Goal: Task Accomplishment & Management: Complete application form

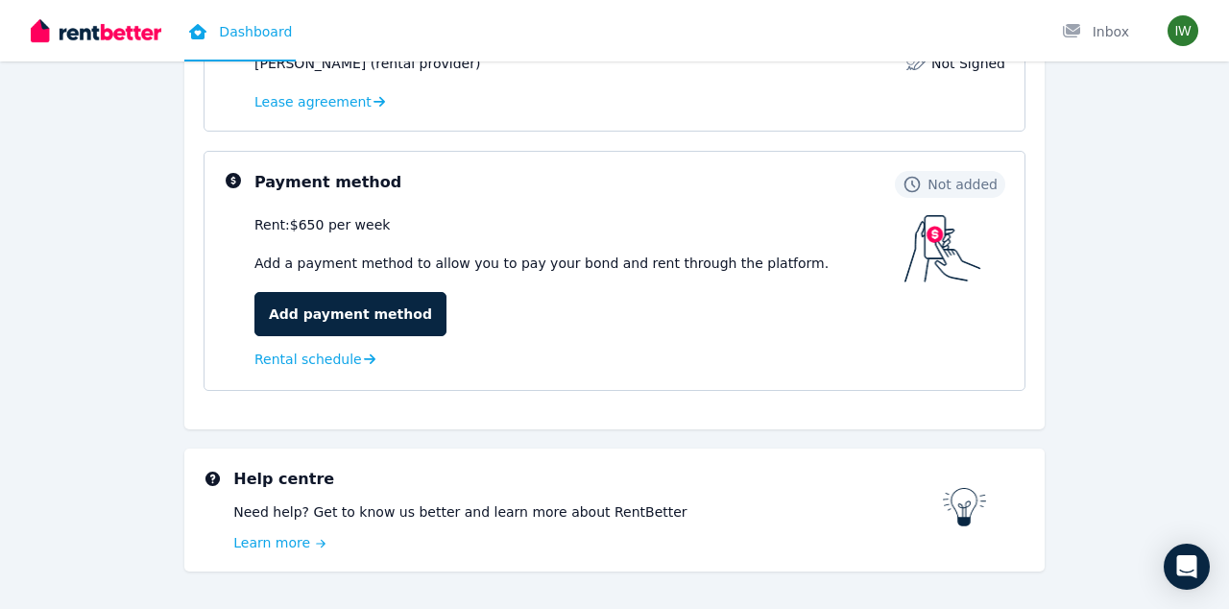
scroll to position [488, 0]
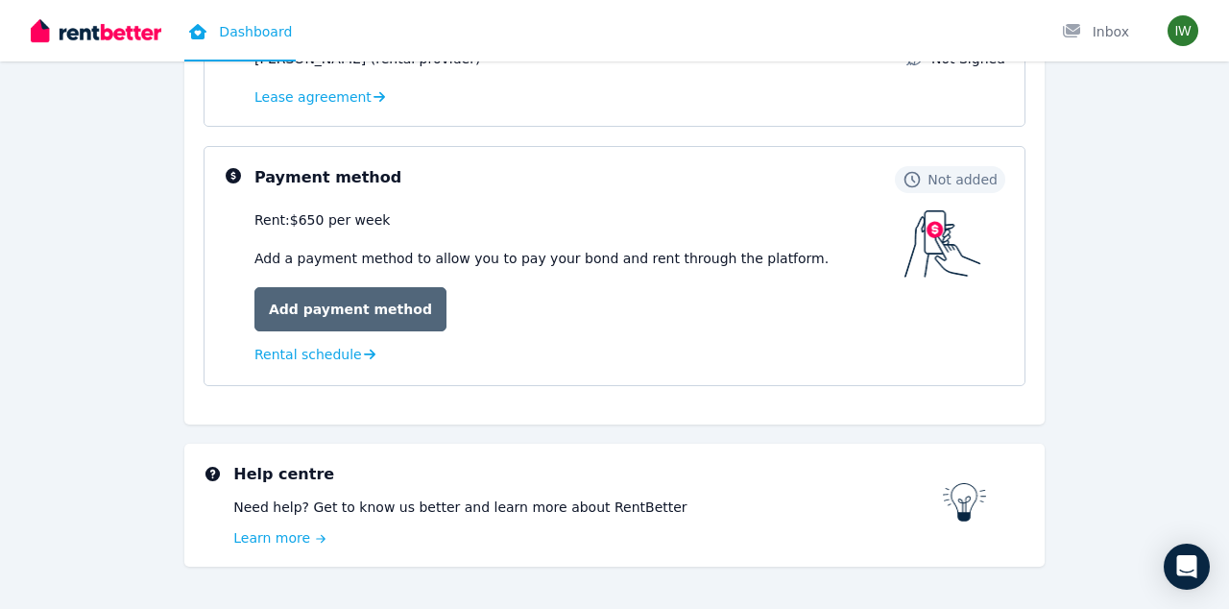
click at [372, 314] on link "Add payment method" at bounding box center [350, 309] width 192 height 44
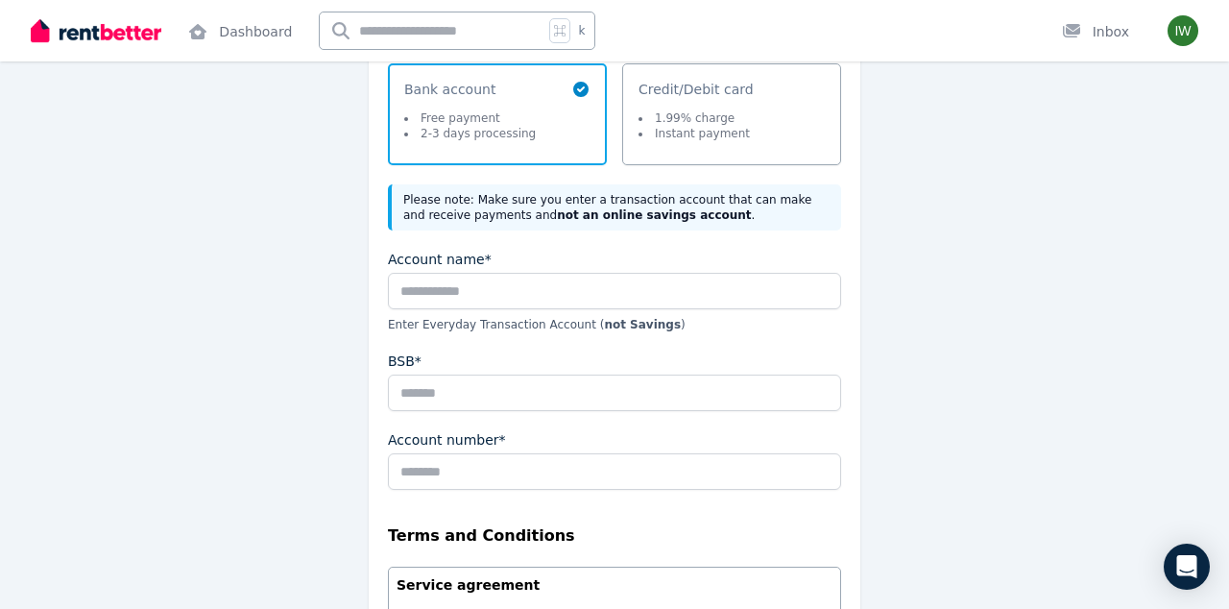
scroll to position [298, 0]
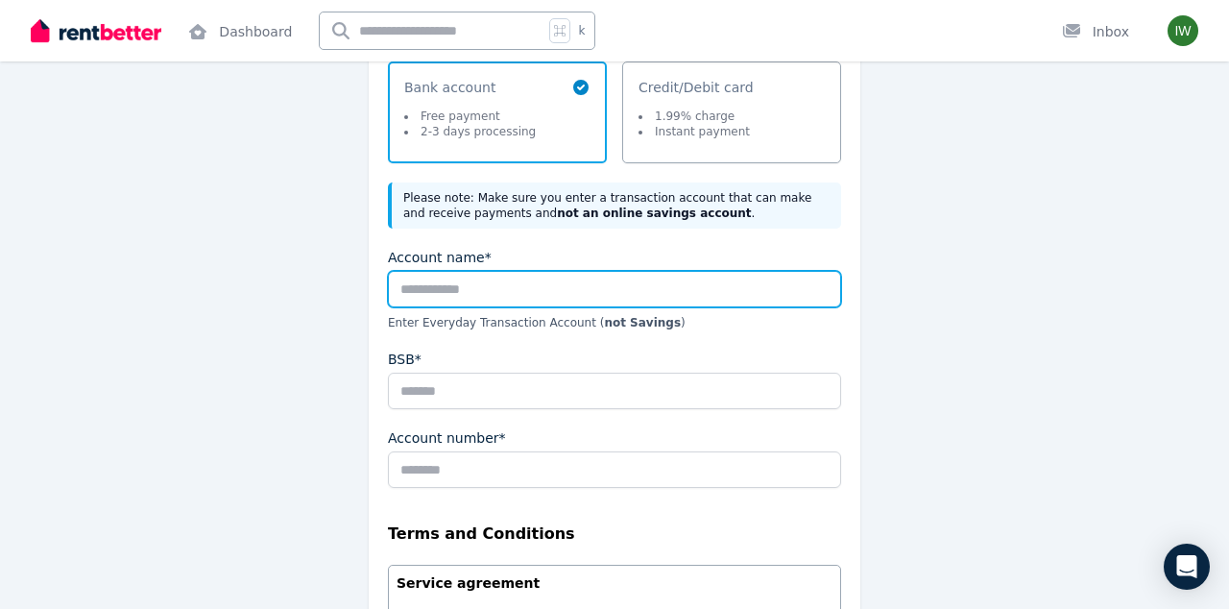
click at [437, 289] on input "Account name*" at bounding box center [614, 289] width 453 height 36
type input "**********"
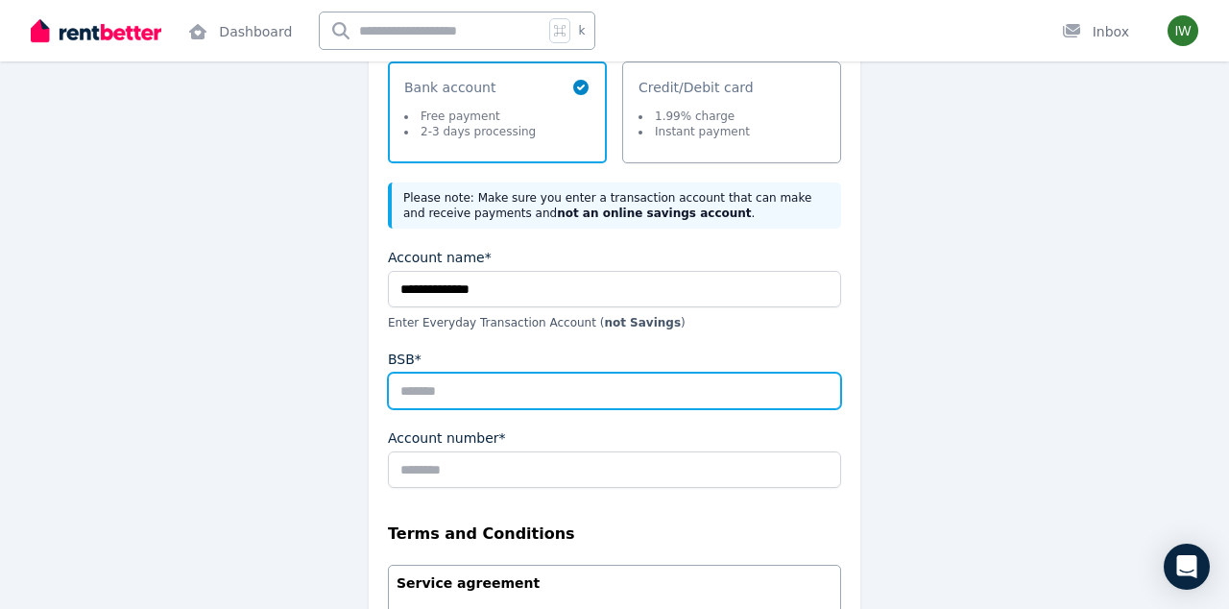
click at [456, 388] on input "BSB*" at bounding box center [614, 391] width 453 height 36
type input "******"
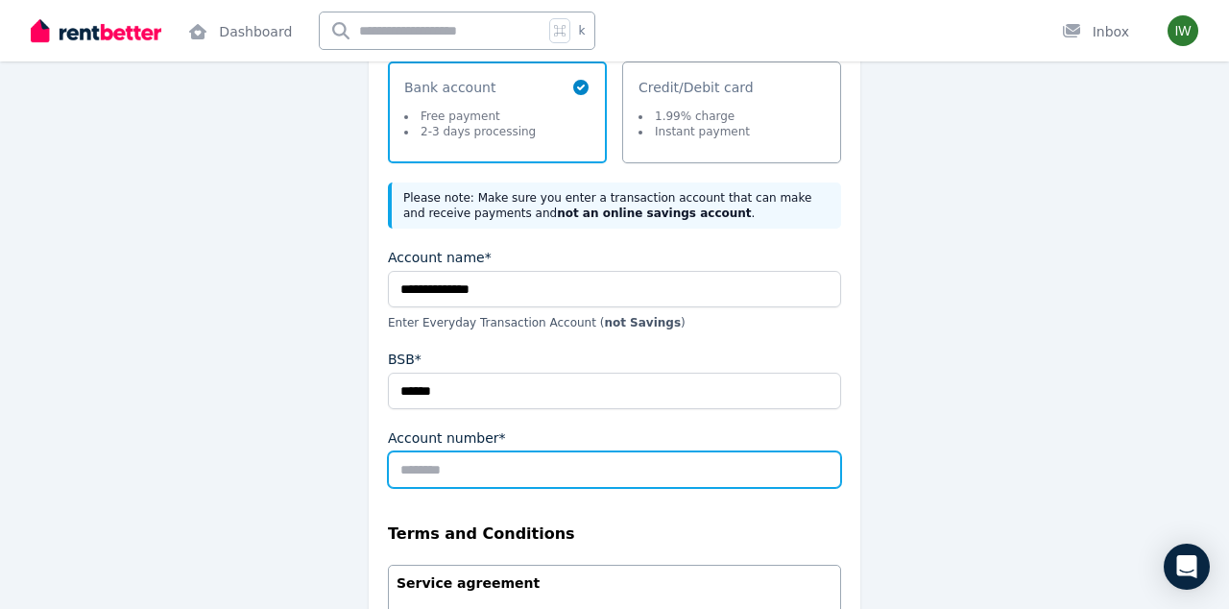
click at [530, 473] on input "Account number*" at bounding box center [614, 469] width 453 height 36
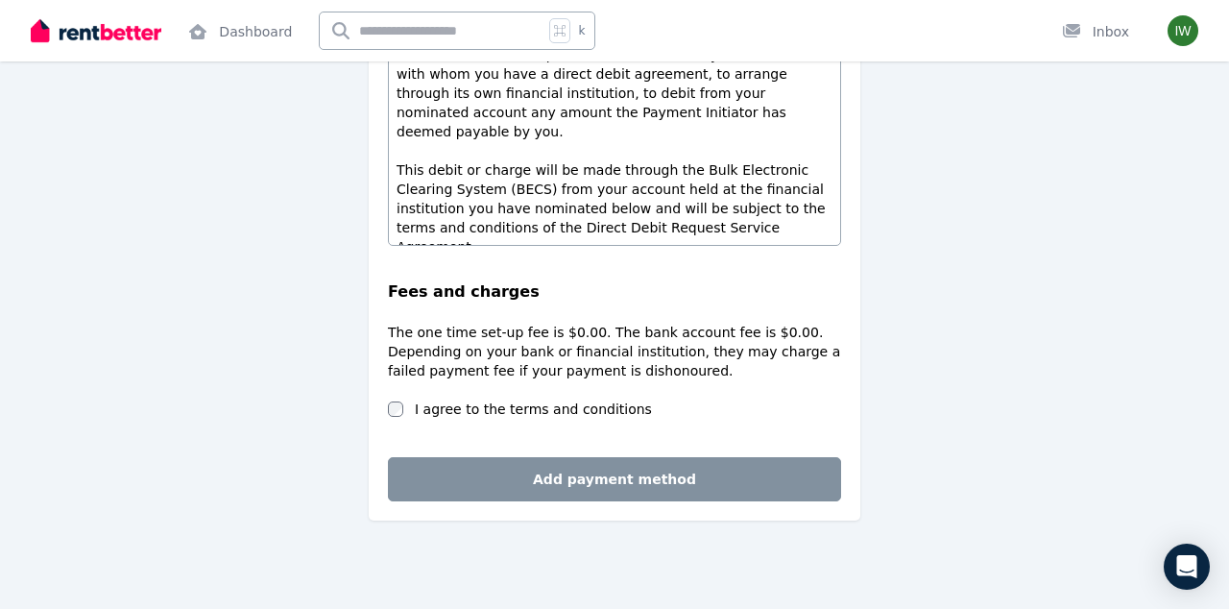
scroll to position [831, 0]
type input "******"
click at [495, 404] on label "I agree to the terms and conditions" at bounding box center [533, 408] width 237 height 19
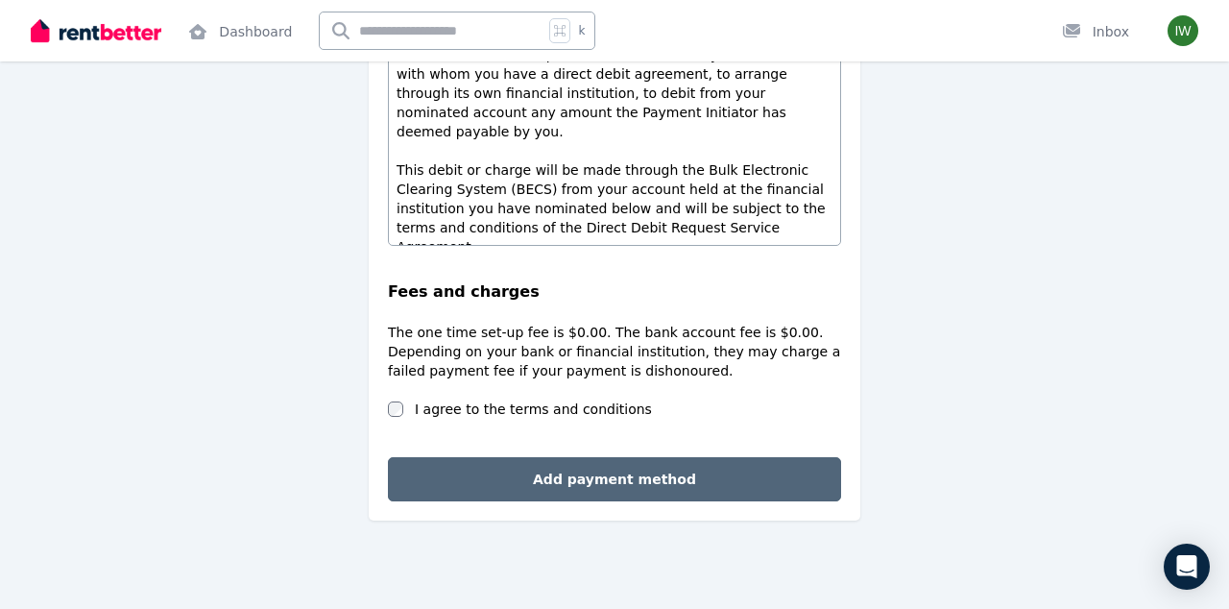
click at [593, 492] on button "Add payment method" at bounding box center [614, 479] width 453 height 44
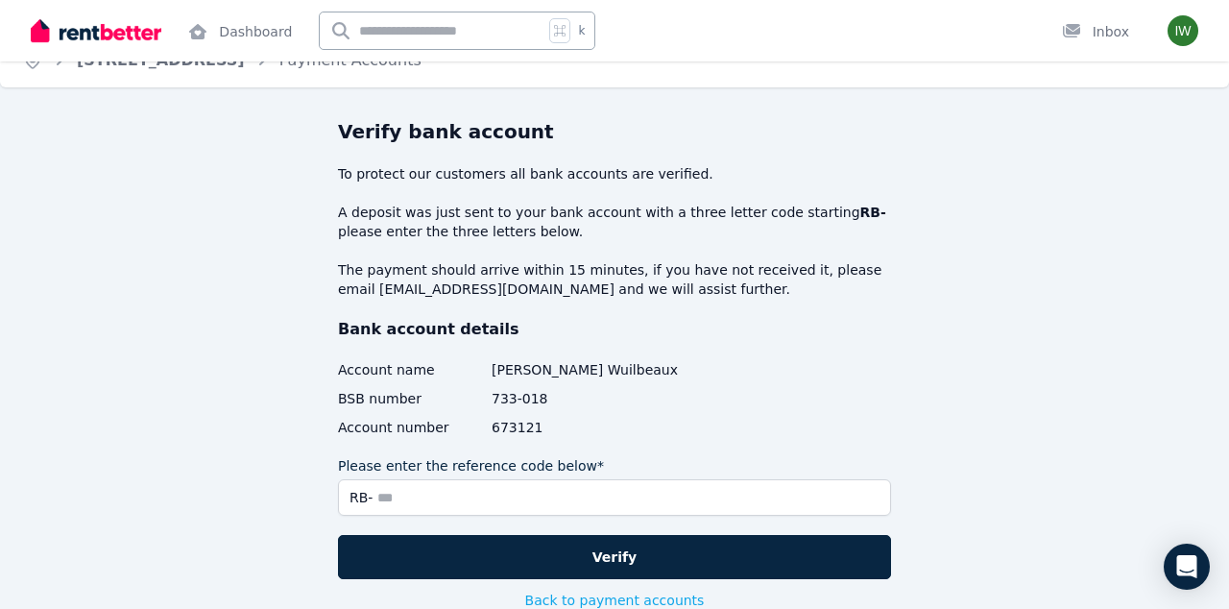
scroll to position [31, 0]
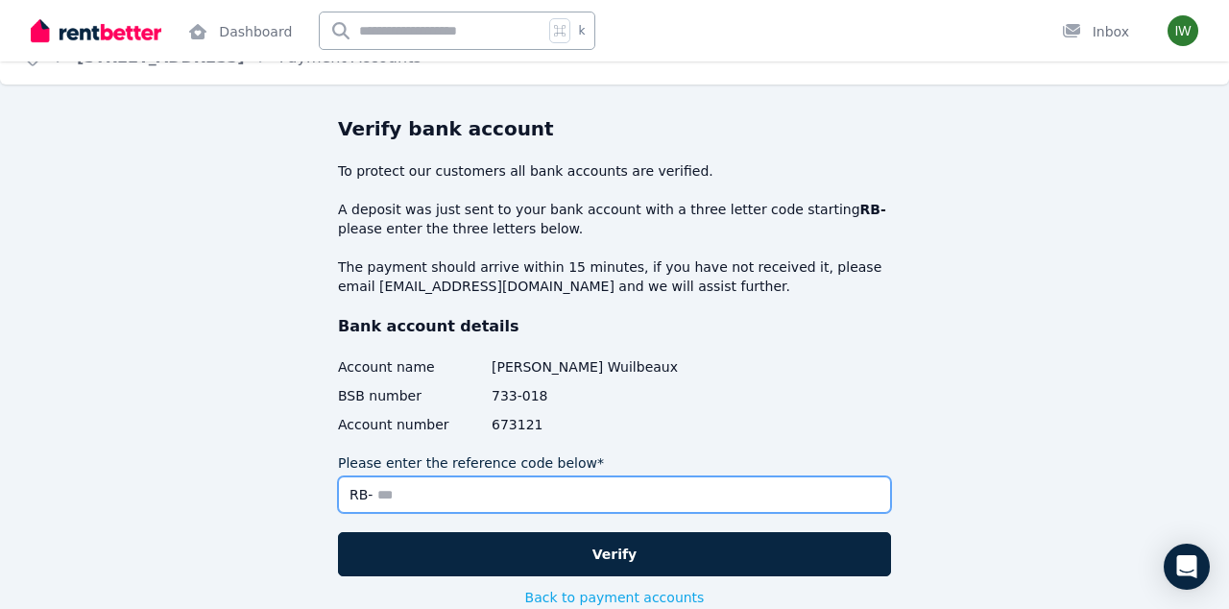
click at [593, 492] on input "Please enter the reference code below*" at bounding box center [614, 494] width 553 height 36
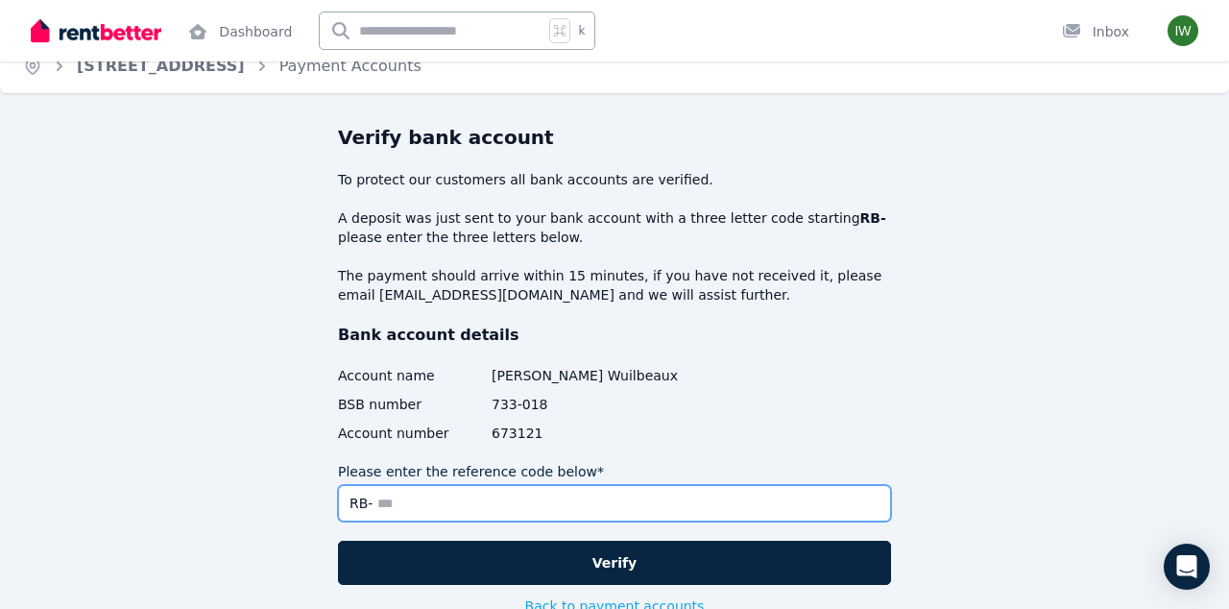
scroll to position [21, 0]
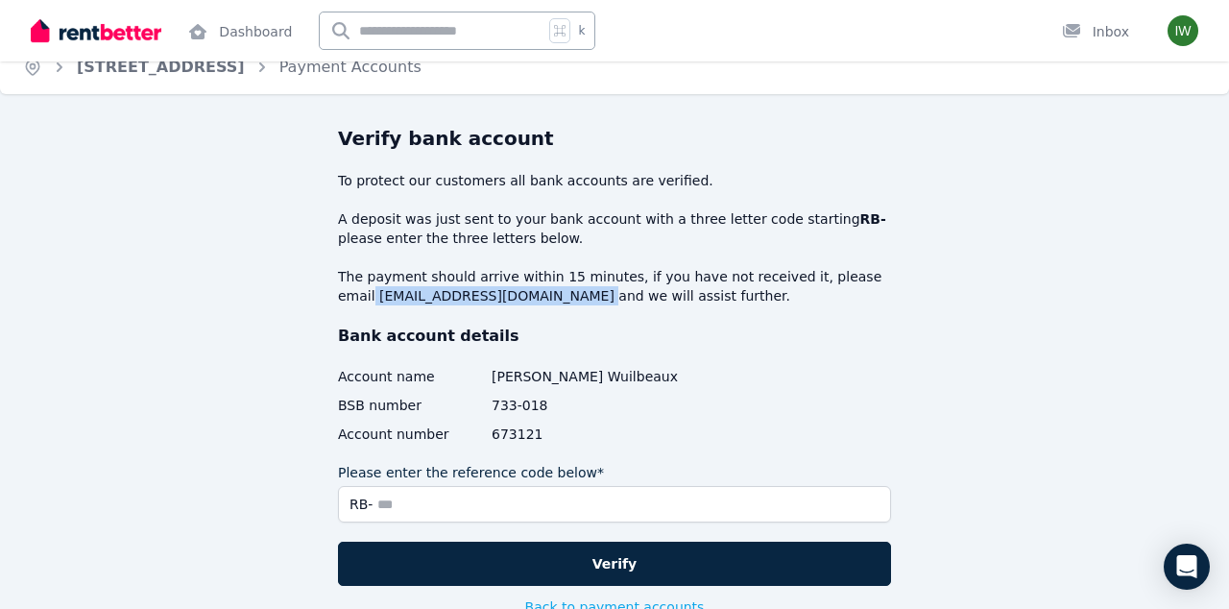
drag, startPoint x: 486, startPoint y: 296, endPoint x: 336, endPoint y: 297, distance: 149.8
click at [336, 297] on div "Verify bank account To protect our customers all bank accounts are verified. A …" at bounding box center [614, 415] width 860 height 580
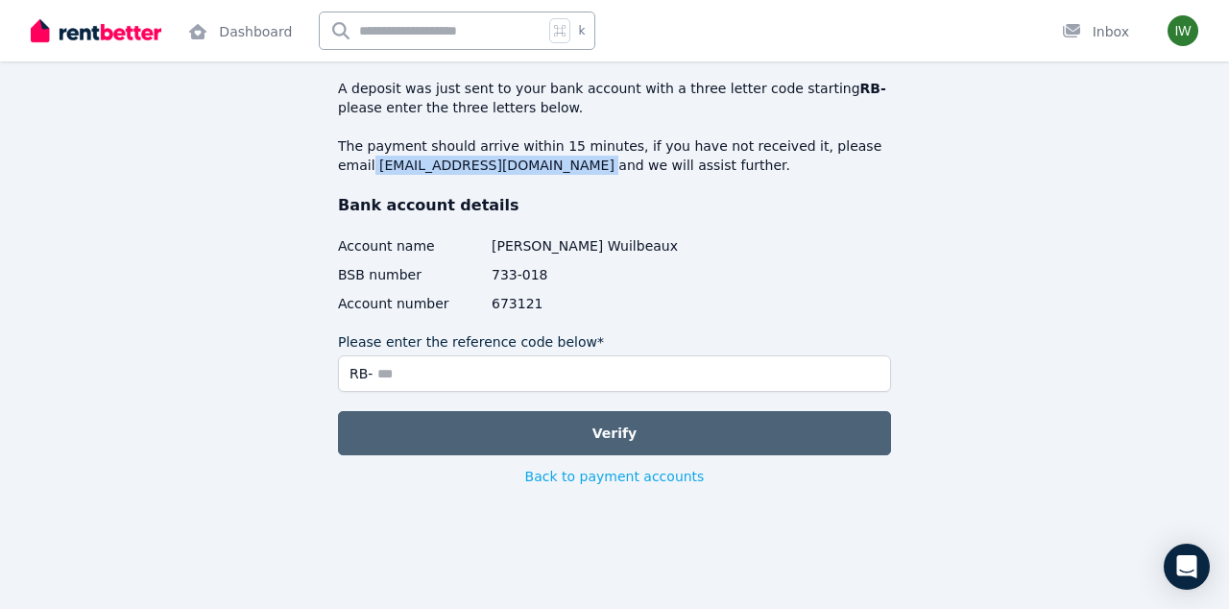
scroll to position [152, 0]
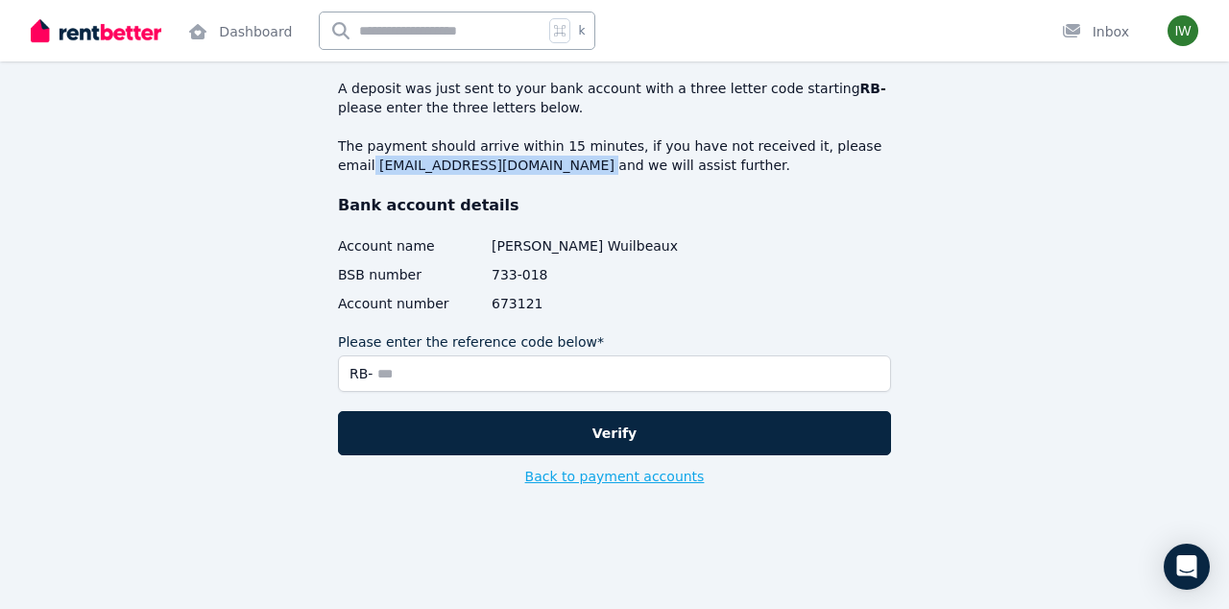
click at [548, 474] on button "Back to payment accounts" at bounding box center [615, 476] width 180 height 19
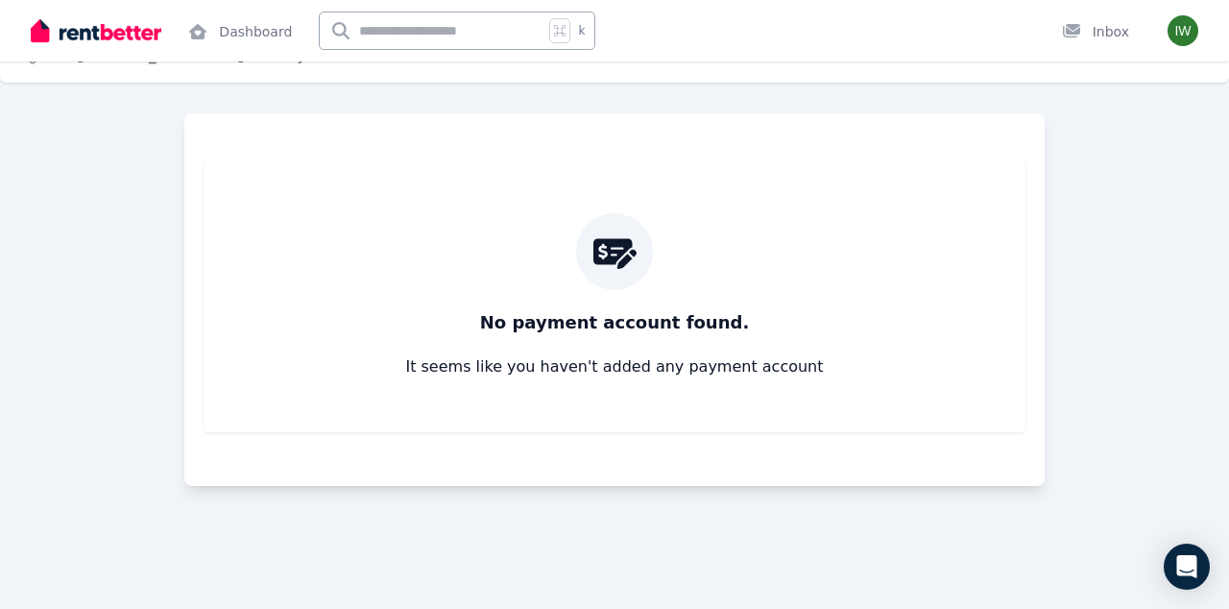
scroll to position [0, 0]
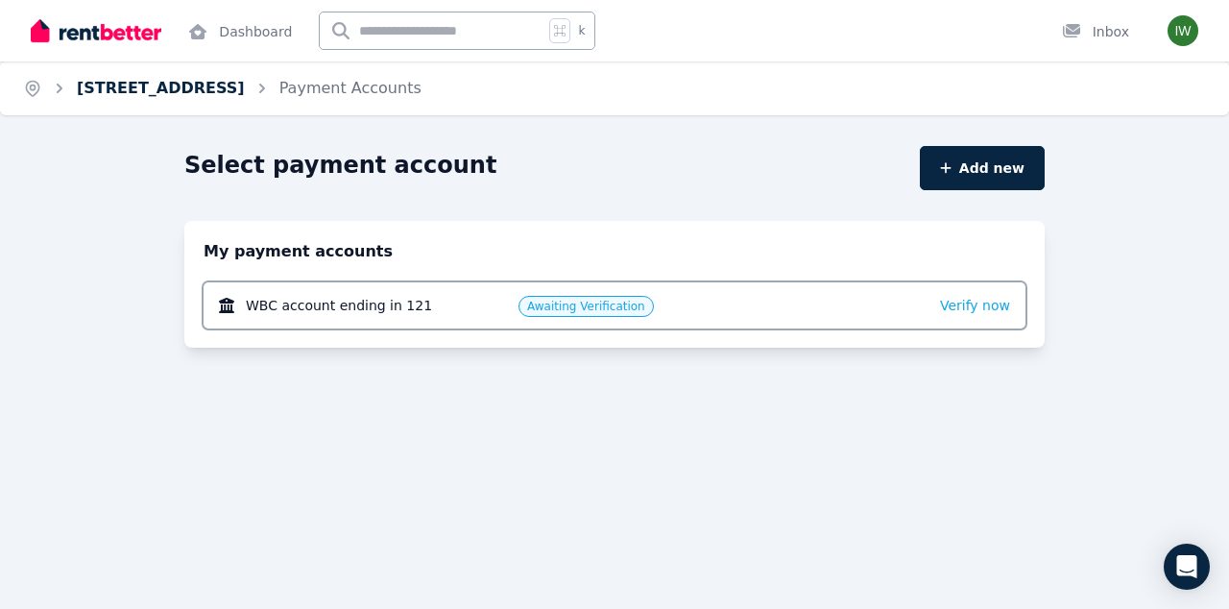
click at [243, 84] on link "[STREET_ADDRESS]" at bounding box center [161, 88] width 168 height 18
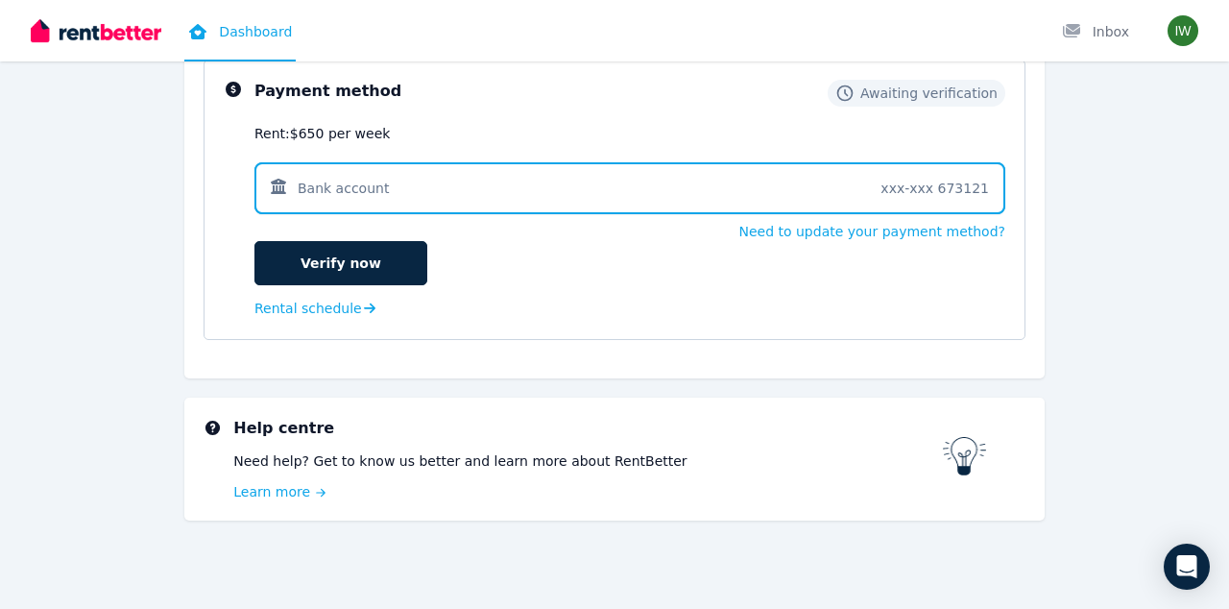
scroll to position [574, 0]
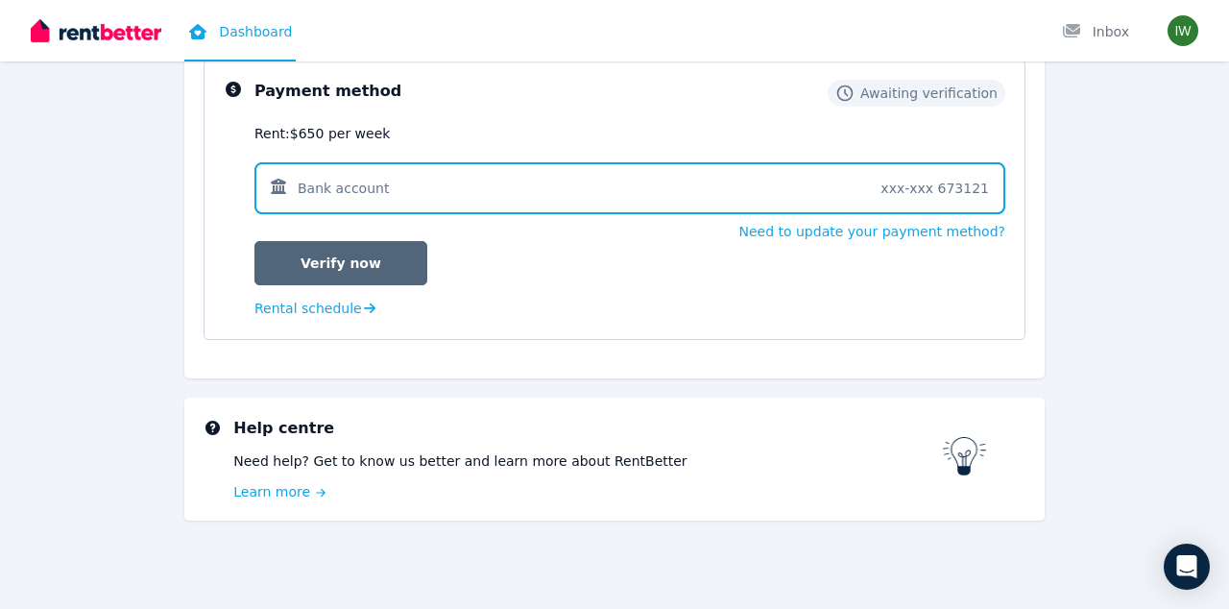
click at [328, 273] on link "Verify now" at bounding box center [340, 263] width 173 height 44
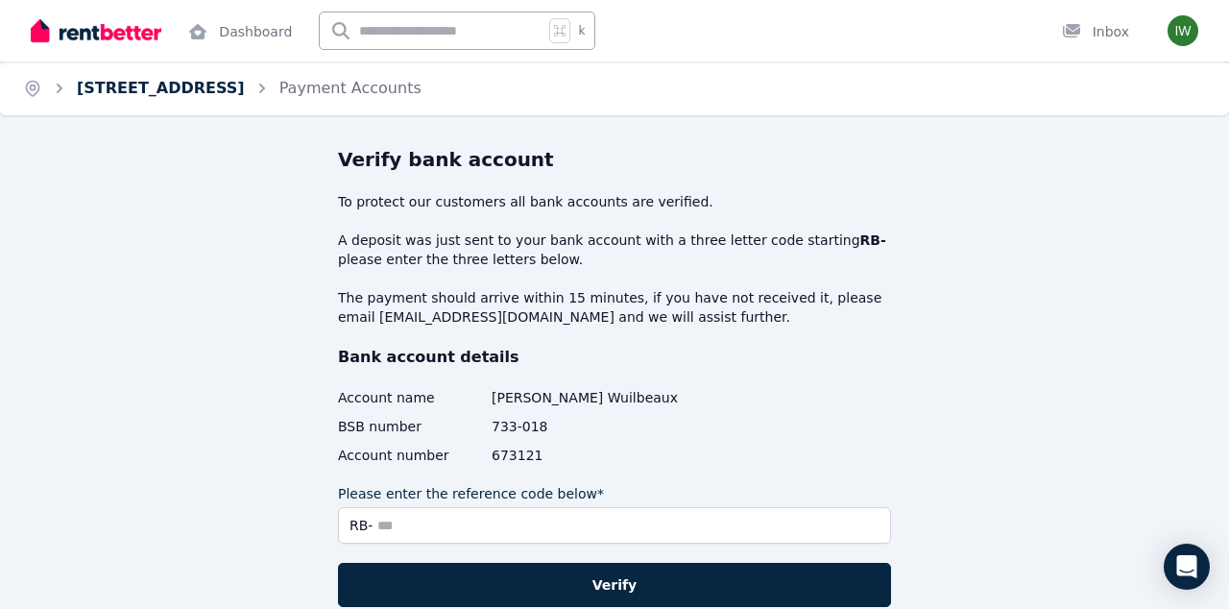
click at [215, 89] on link "[STREET_ADDRESS]" at bounding box center [161, 88] width 168 height 18
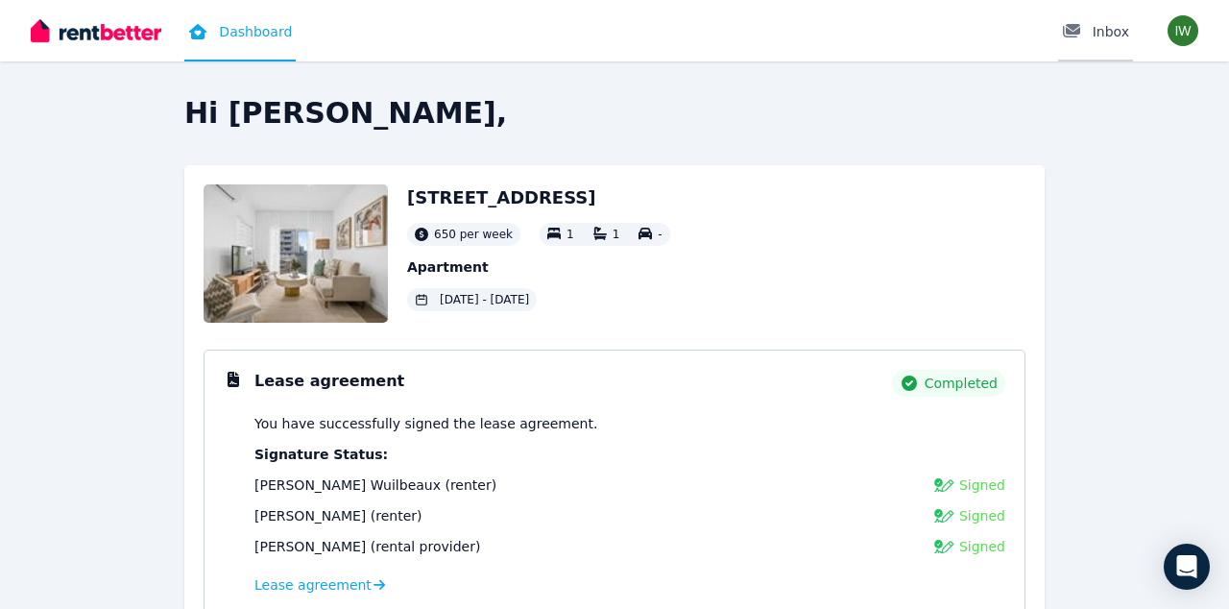
click at [1107, 36] on div "Inbox" at bounding box center [1095, 31] width 67 height 19
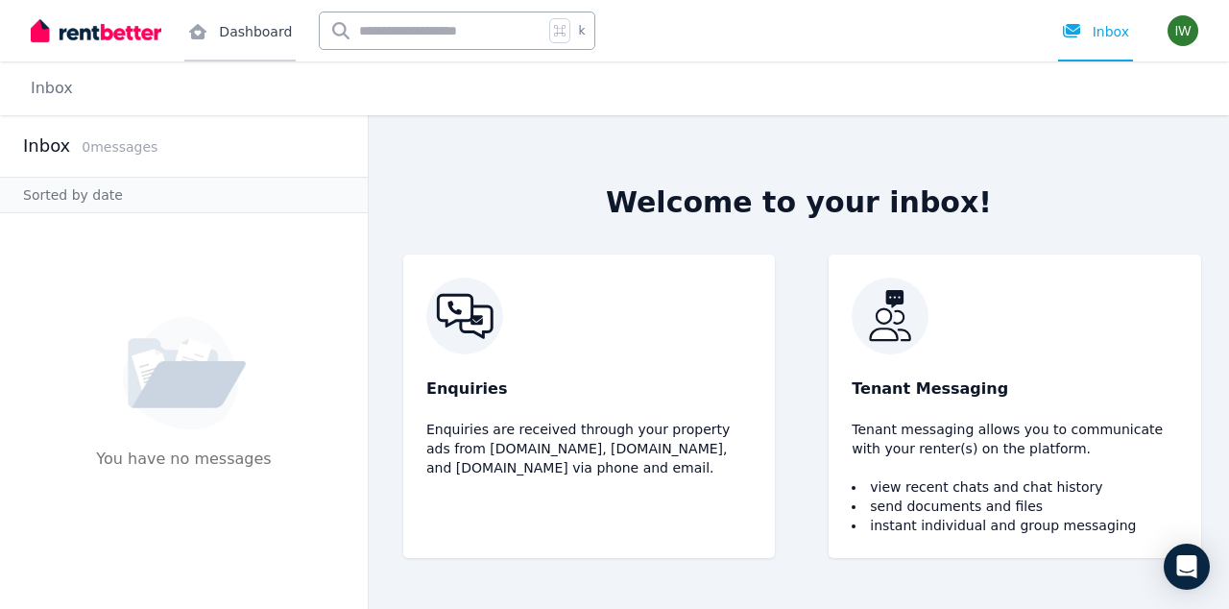
click at [234, 36] on link "Dashboard" at bounding box center [239, 30] width 111 height 61
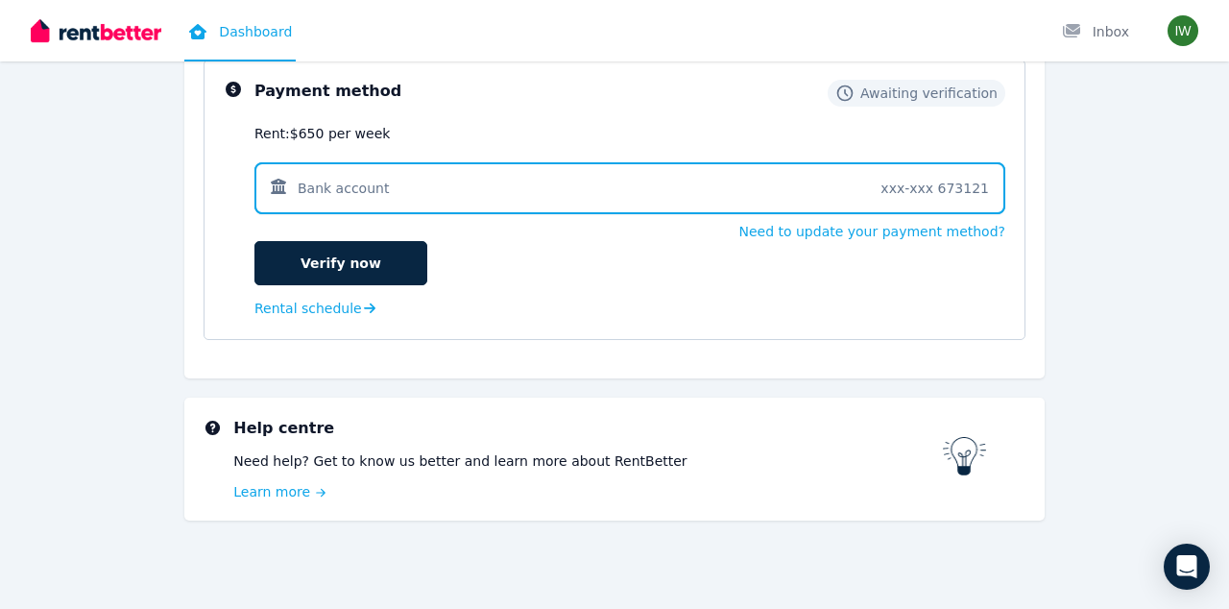
scroll to position [574, 0]
click at [1182, 30] on img "button" at bounding box center [1182, 30] width 31 height 31
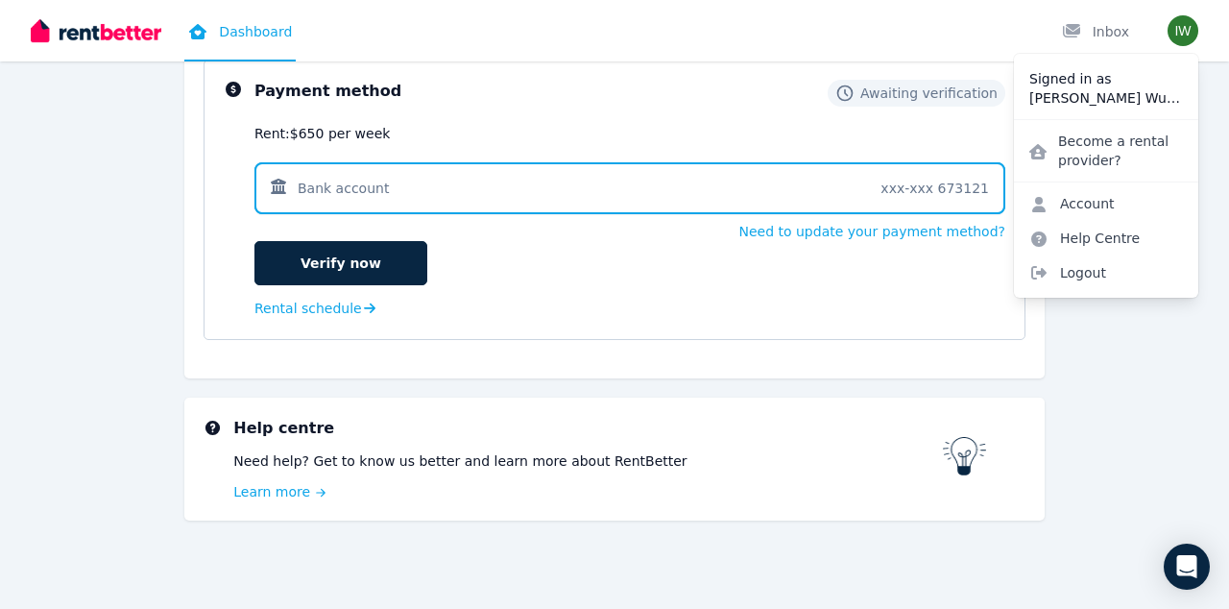
click at [90, 308] on div "Hi Ines, 608/19 Masters St, Newstead 650 per week 1 1 - Apartment 18 Aug 2025 -…" at bounding box center [614, 48] width 1183 height 1052
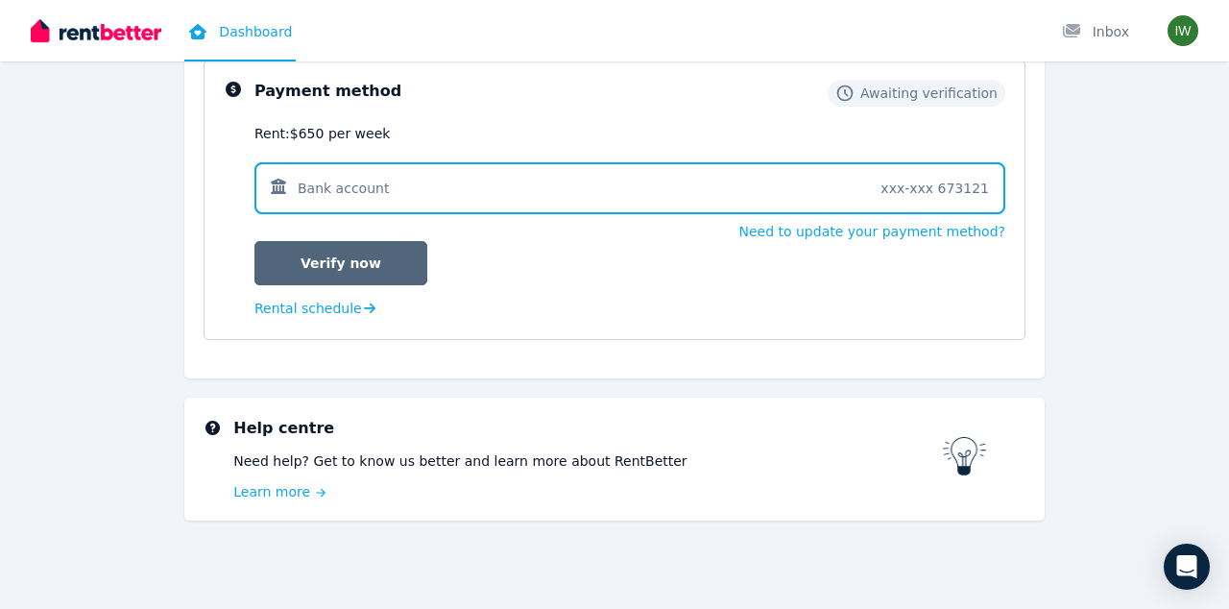
click at [371, 275] on link "Verify now" at bounding box center [340, 263] width 173 height 44
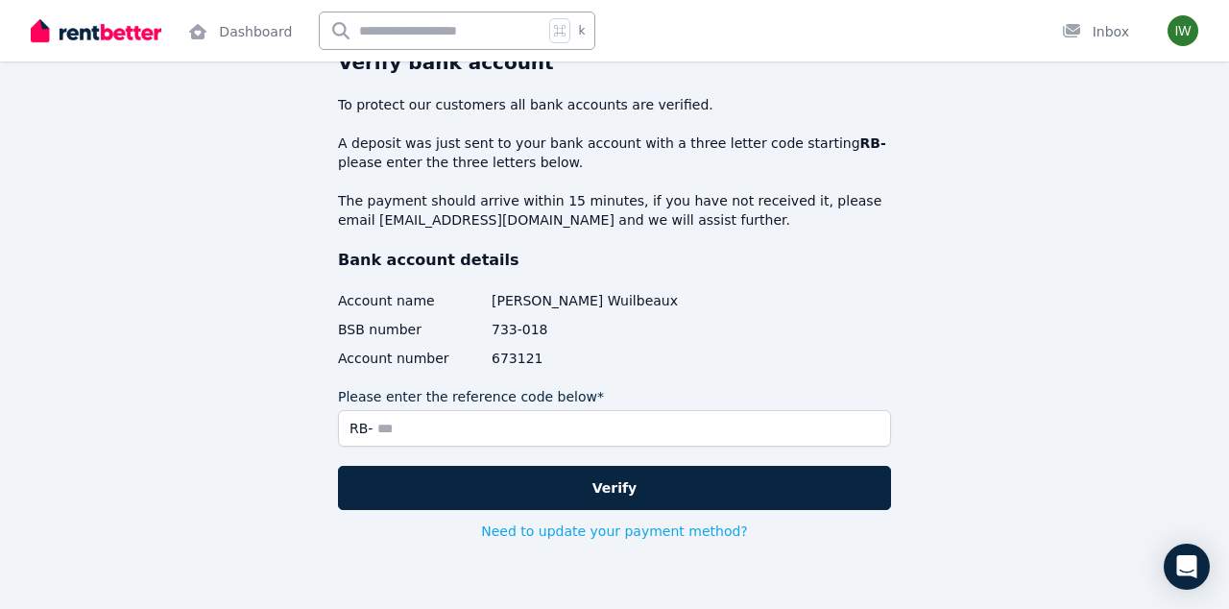
scroll to position [97, 0]
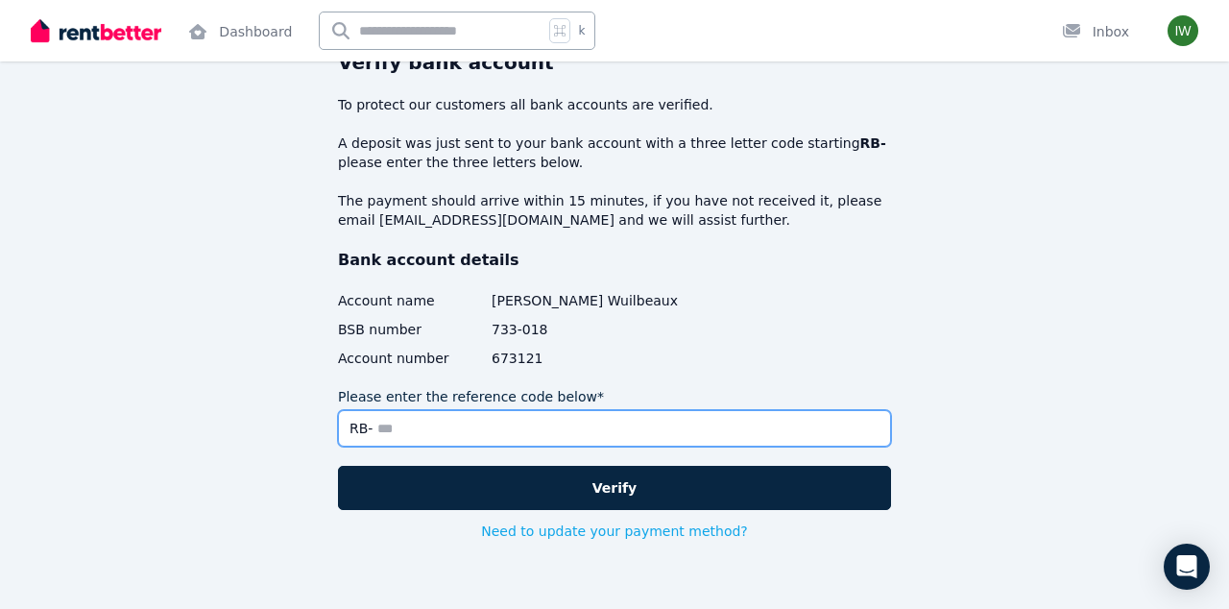
click at [455, 441] on input "Please enter the reference code below*" at bounding box center [614, 428] width 553 height 36
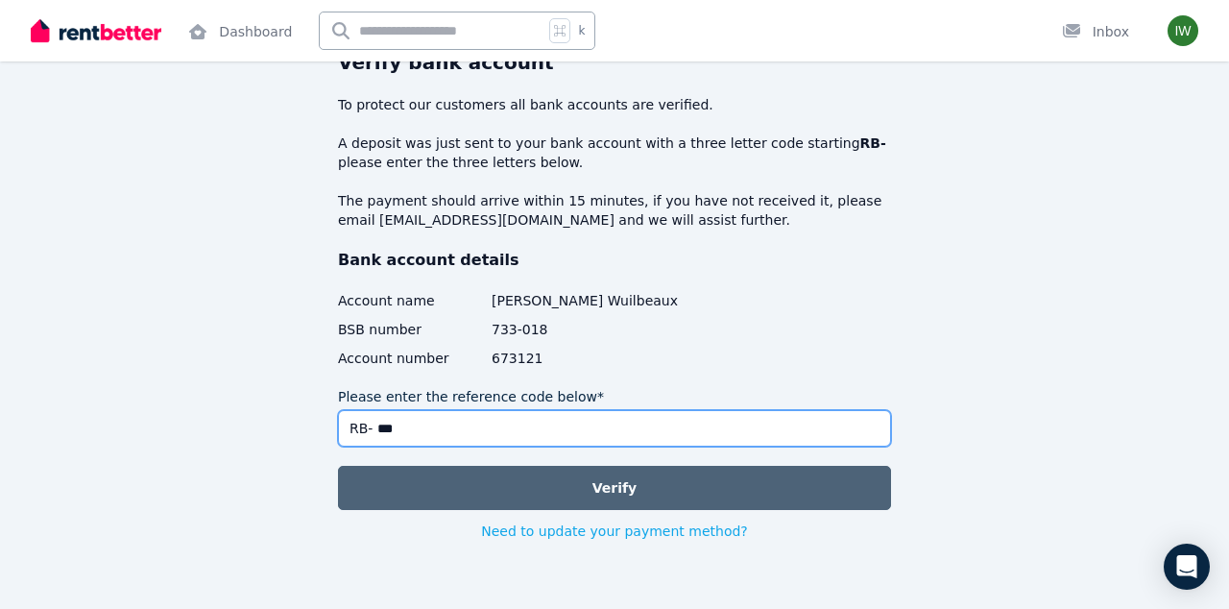
type input "***"
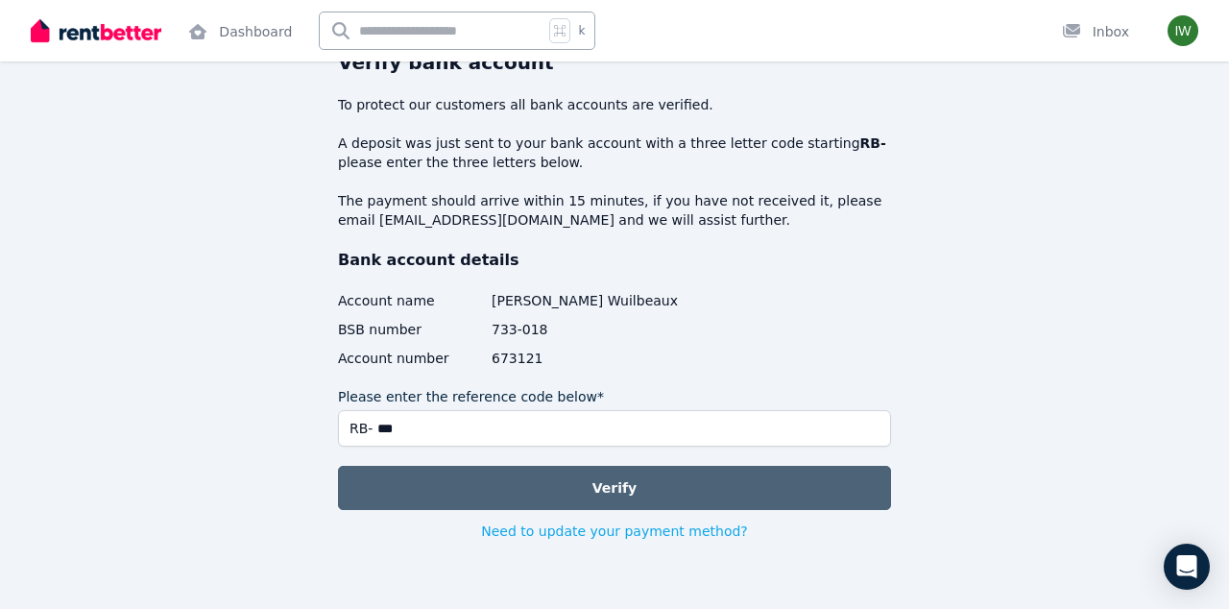
click at [553, 493] on button "Verify" at bounding box center [614, 488] width 553 height 44
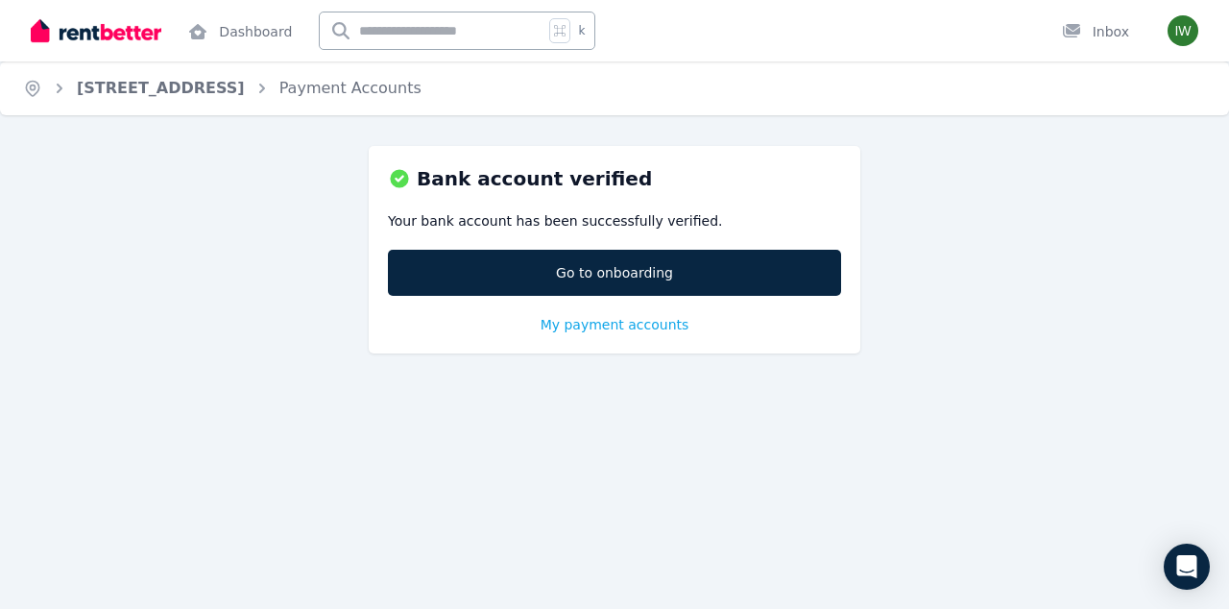
scroll to position [0, 0]
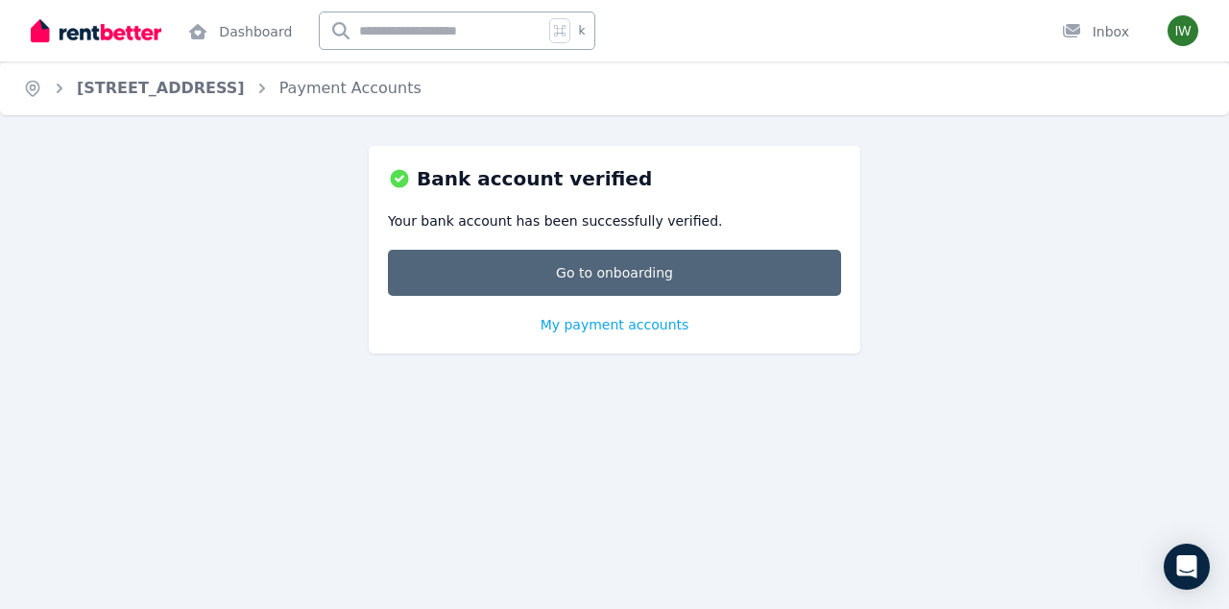
click at [661, 271] on link "Go to onboarding" at bounding box center [614, 273] width 453 height 46
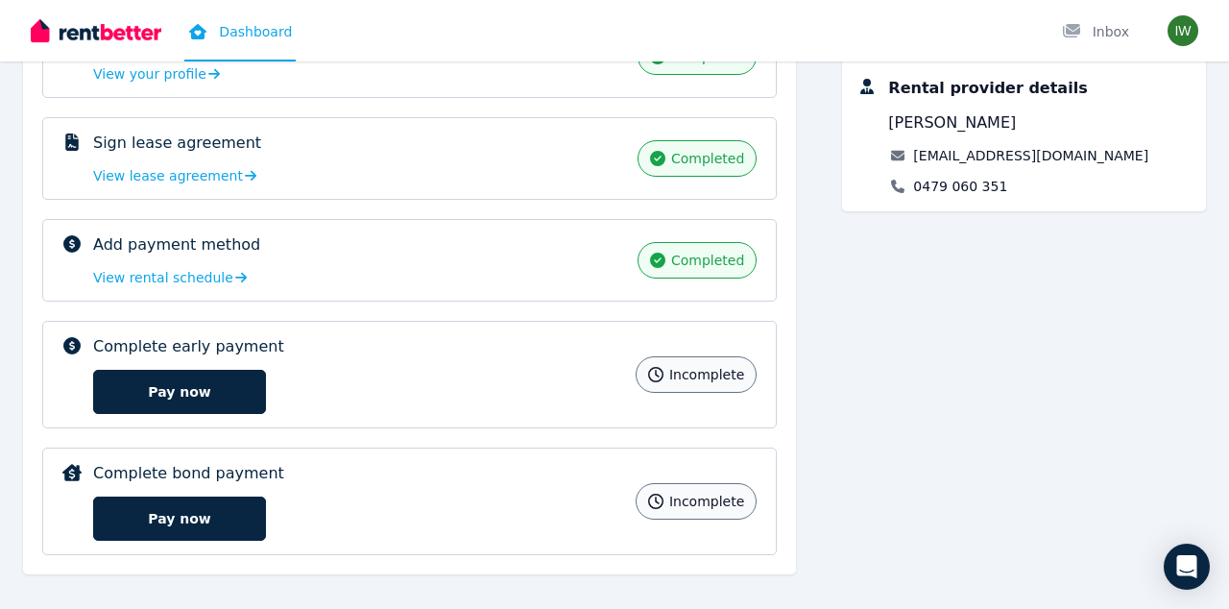
scroll to position [378, 0]
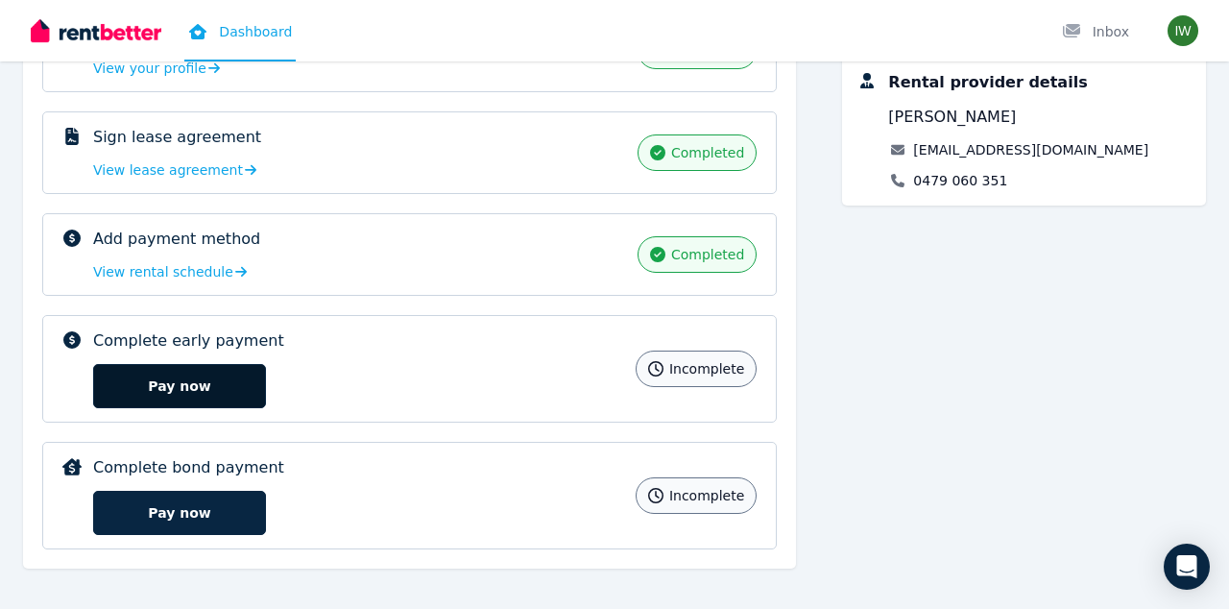
click at [165, 379] on button "Pay now" at bounding box center [179, 386] width 173 height 44
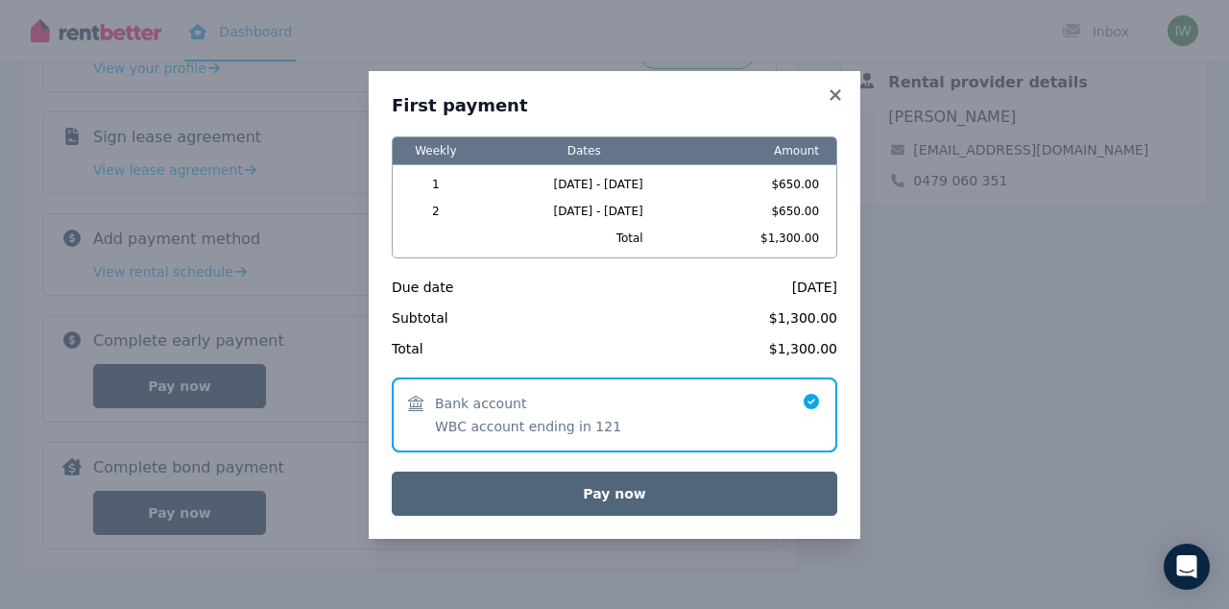
click at [613, 493] on button "Pay now" at bounding box center [614, 493] width 445 height 44
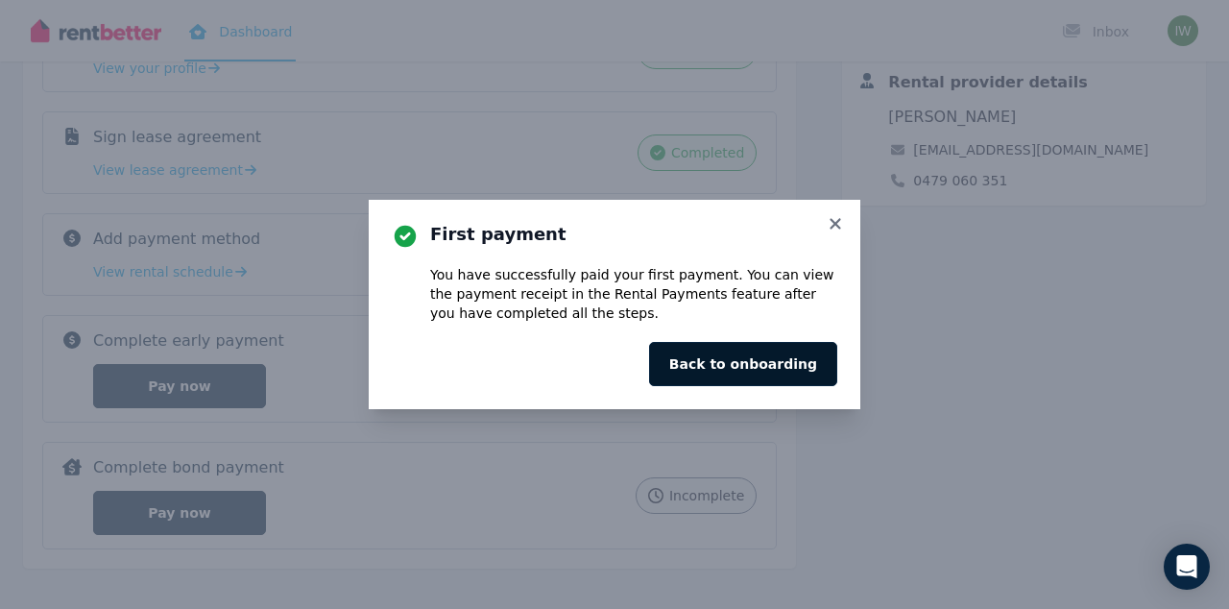
click at [719, 371] on button "Back to onboarding" at bounding box center [743, 364] width 188 height 44
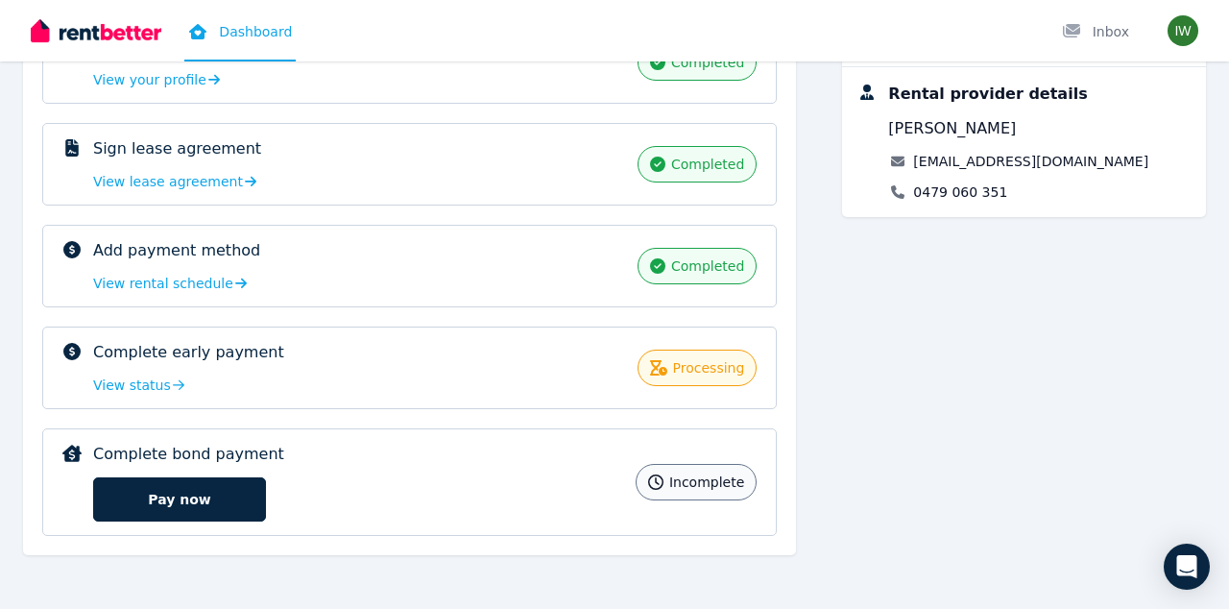
scroll to position [367, 0]
click at [245, 502] on button "Pay now" at bounding box center [179, 499] width 173 height 44
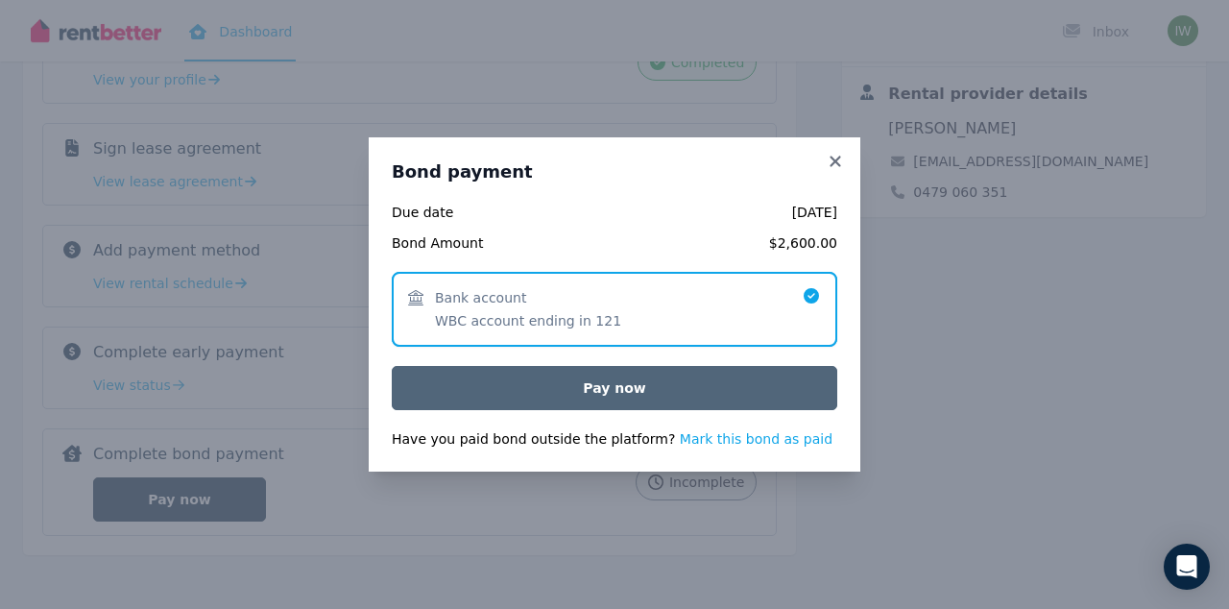
click at [687, 397] on button "Pay now" at bounding box center [614, 388] width 445 height 44
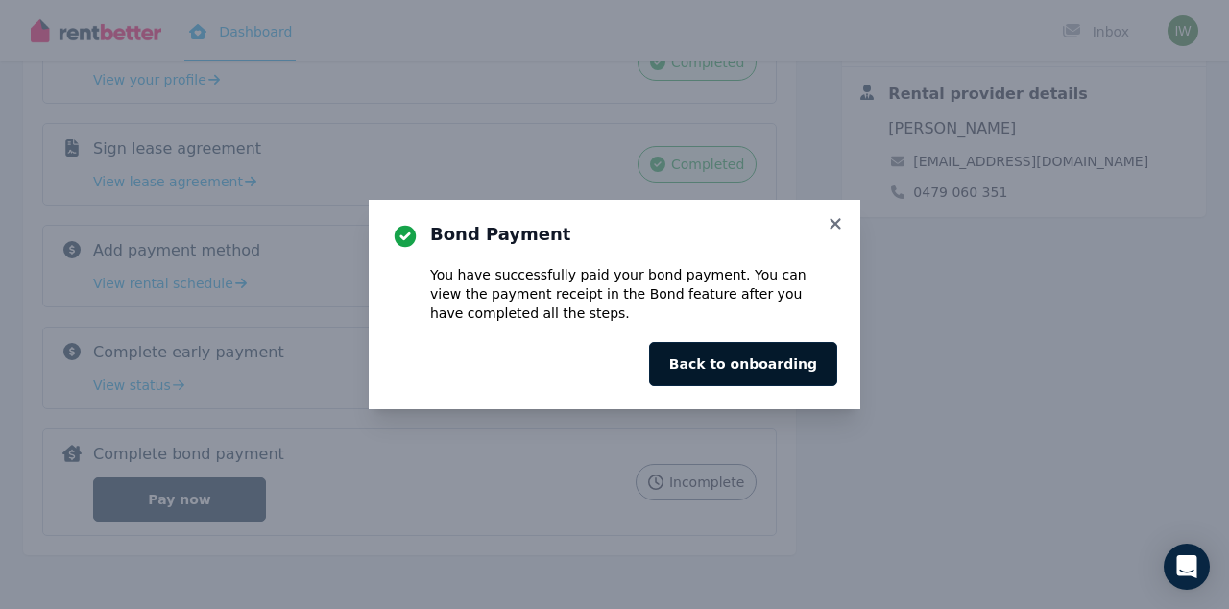
click at [720, 373] on button "Back to onboarding" at bounding box center [743, 364] width 188 height 44
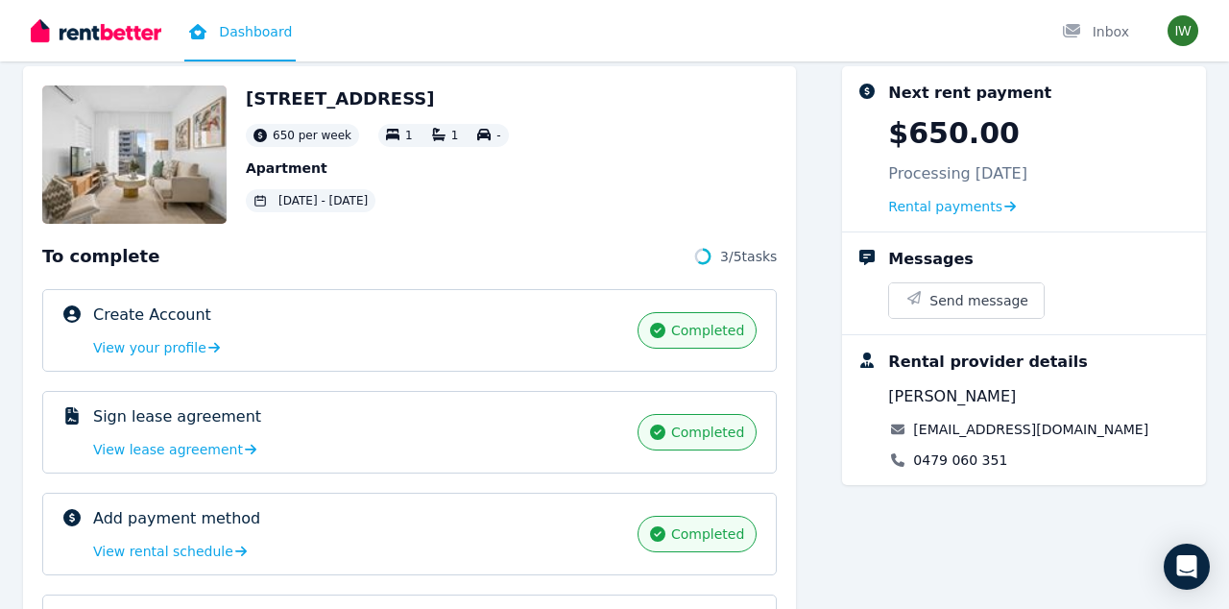
scroll to position [98, 0]
click at [173, 348] on span "View your profile" at bounding box center [149, 348] width 113 height 19
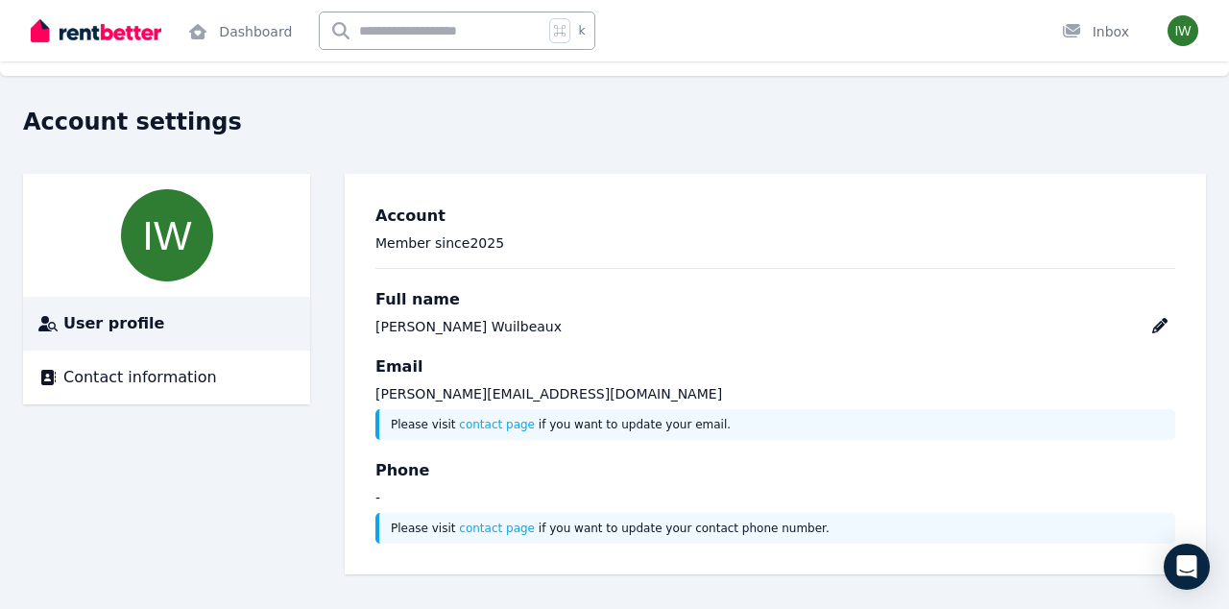
scroll to position [39, 0]
click at [110, 26] on img at bounding box center [96, 30] width 131 height 29
